Goal: Find specific page/section: Find specific page/section

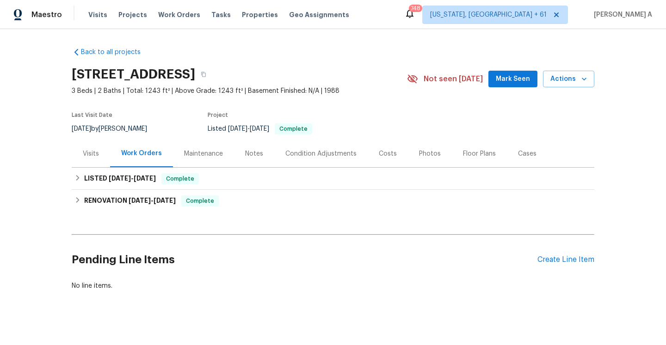
click at [96, 159] on div "Visits" at bounding box center [91, 153] width 38 height 27
